Goal: Transaction & Acquisition: Subscribe to service/newsletter

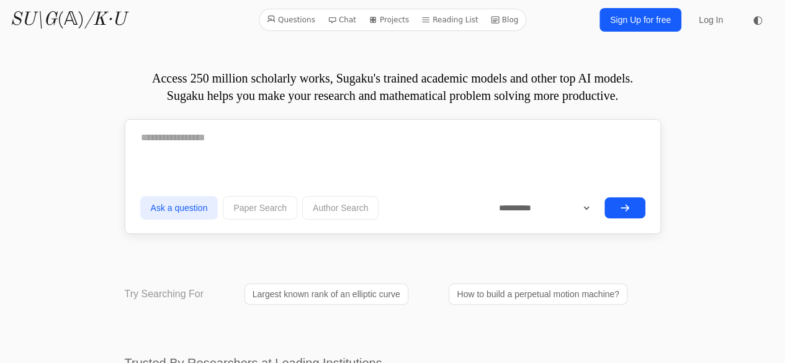
click at [658, 22] on link "Sign Up for free" at bounding box center [640, 20] width 82 height 24
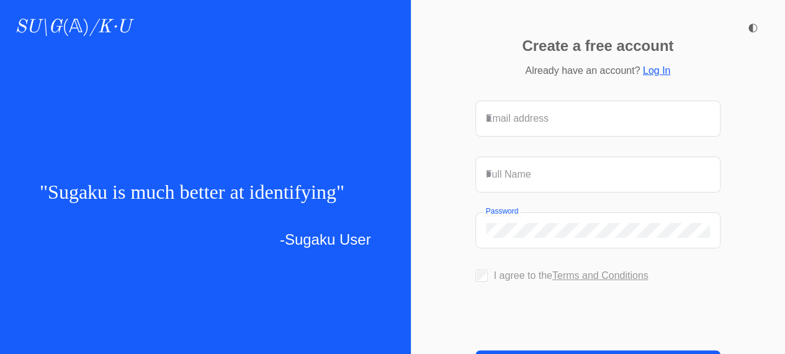
drag, startPoint x: 566, startPoint y: 109, endPoint x: 566, endPoint y: 120, distance: 10.5
click at [566, 120] on div "Email address" at bounding box center [598, 118] width 244 height 35
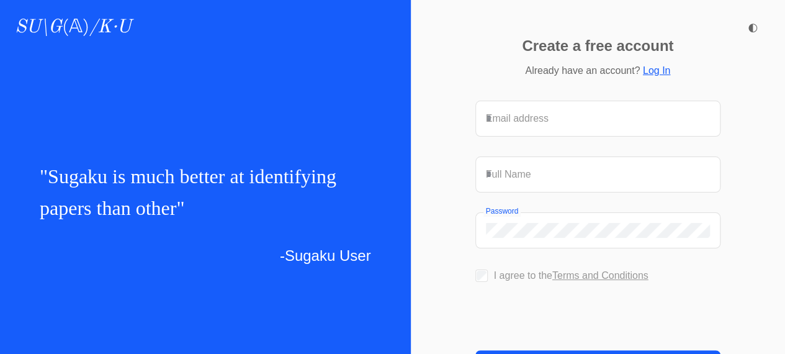
click at [566, 120] on form "Email address Full Name Password I agree to the Terms and Conditions" at bounding box center [598, 240] width 246 height 280
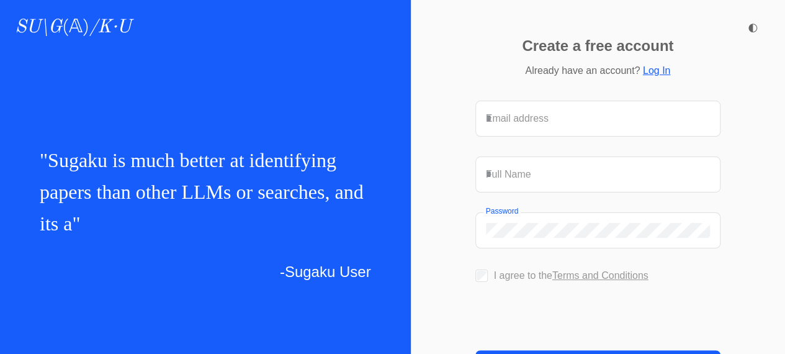
click at [572, 111] on input "Email address" at bounding box center [598, 118] width 225 height 15
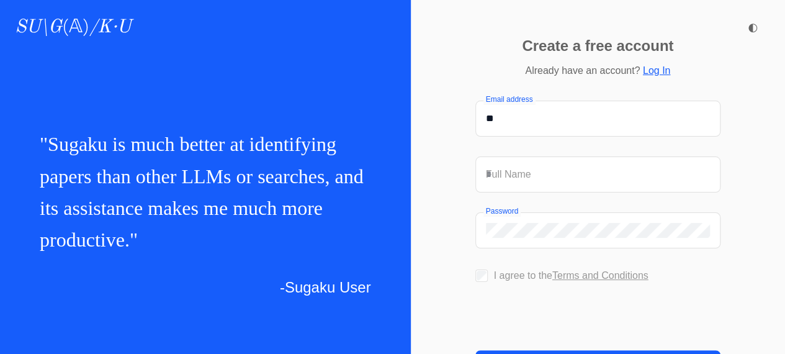
type input "*"
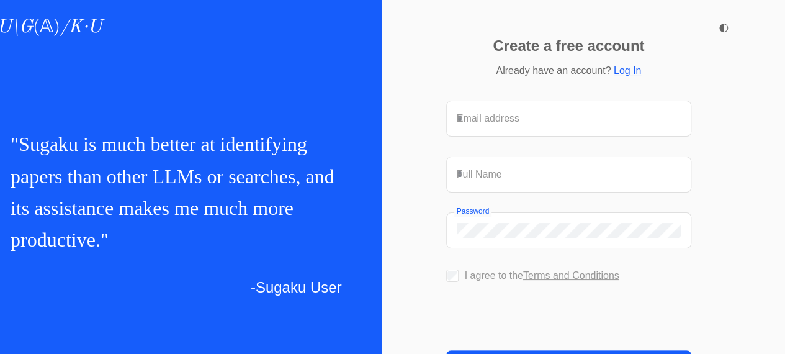
scroll to position [0, 29]
